Goal: Navigation & Orientation: Find specific page/section

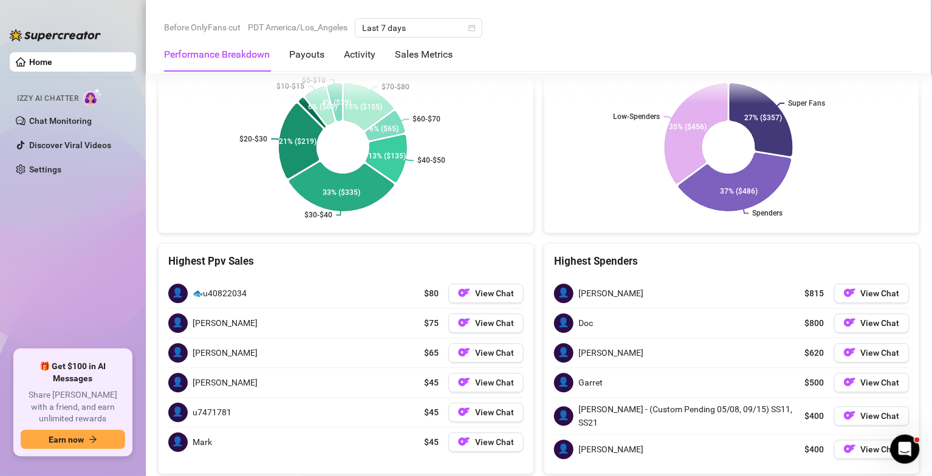
scroll to position [1701, 0]
